Goal: Task Accomplishment & Management: Manage account settings

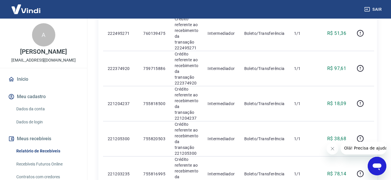
scroll to position [264, 0]
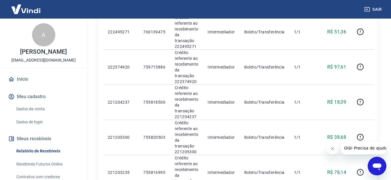
click at [17, 86] on link "Início" at bounding box center [43, 79] width 73 height 13
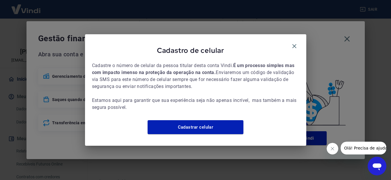
scroll to position [275, 0]
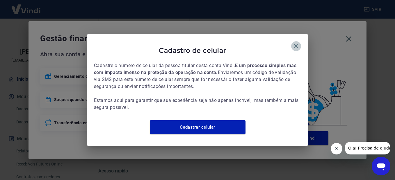
click at [297, 44] on icon "button" at bounding box center [296, 46] width 7 height 7
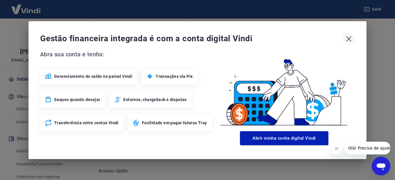
click at [347, 37] on icon "button" at bounding box center [349, 39] width 6 height 6
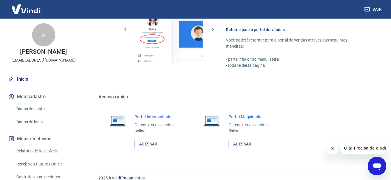
scroll to position [357, 0]
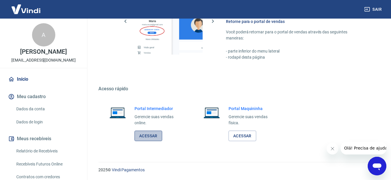
click at [145, 136] on link "Acessar" at bounding box center [148, 136] width 28 height 11
click at [379, 10] on button "Sair" at bounding box center [373, 9] width 21 height 11
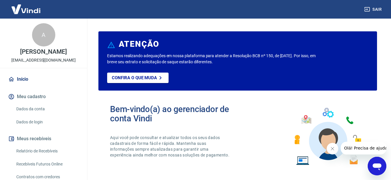
click at [379, 10] on button "Sair" at bounding box center [373, 9] width 21 height 11
